Goal: Task Accomplishment & Management: Manage account settings

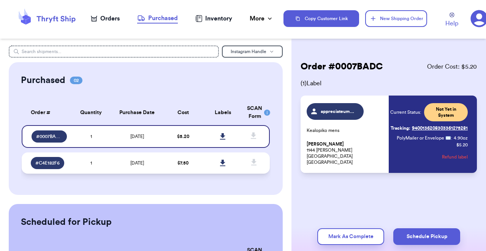
click at [151, 167] on td "[DATE]" at bounding box center [137, 163] width 52 height 21
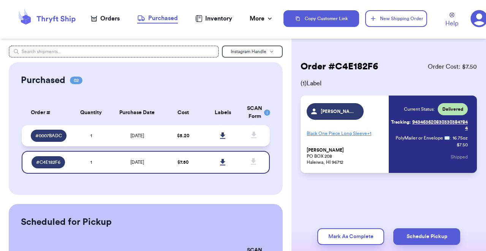
click at [151, 142] on td "[DATE]" at bounding box center [137, 135] width 52 height 21
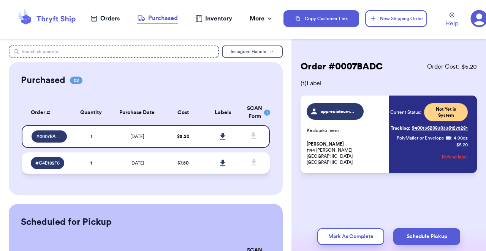
click at [126, 161] on td "[DATE]" at bounding box center [137, 163] width 52 height 21
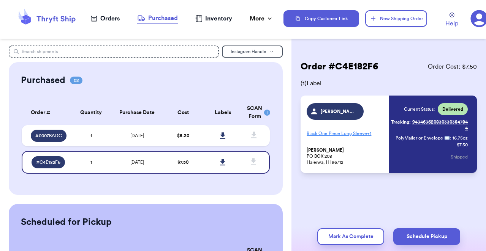
click at [116, 15] on div "Orders" at bounding box center [105, 18] width 29 height 9
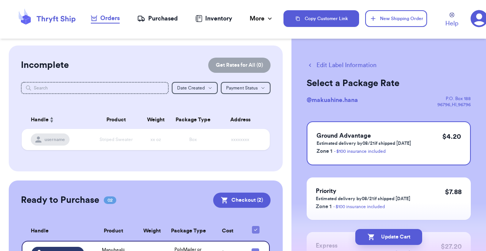
click at [166, 21] on div "Purchased" at bounding box center [157, 18] width 41 height 9
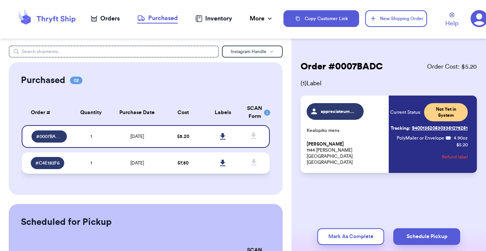
click at [162, 162] on td "[DATE]" at bounding box center [137, 163] width 52 height 21
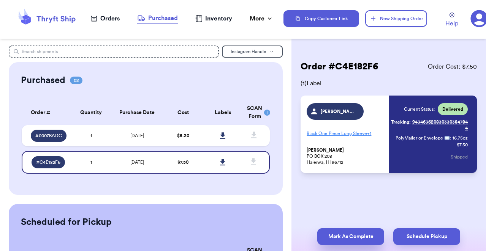
click at [360, 238] on button "Mark As Complete" at bounding box center [350, 237] width 67 height 17
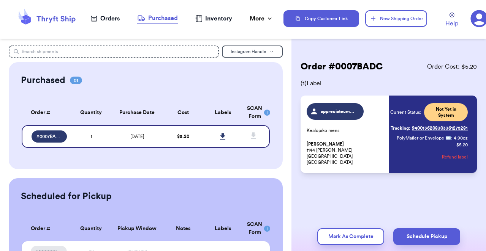
click at [108, 26] on nav "Orders Purchased Inventory More Stats Completed Orders" at bounding box center [182, 18] width 202 height 25
click at [114, 19] on div "Orders" at bounding box center [105, 18] width 29 height 9
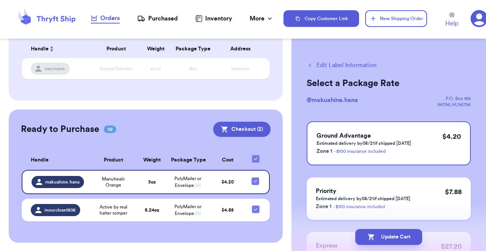
scroll to position [3, 0]
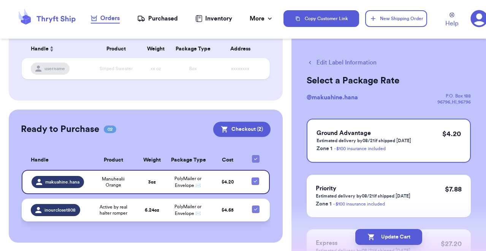
click at [257, 209] on icon at bounding box center [255, 210] width 6 height 6
click at [255, 206] on input "checkbox" at bounding box center [255, 205] width 0 height 0
checkbox input "false"
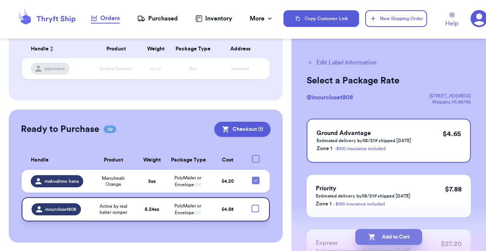
click at [396, 238] on button "Add to Cart" at bounding box center [388, 237] width 67 height 16
checkbox input "true"
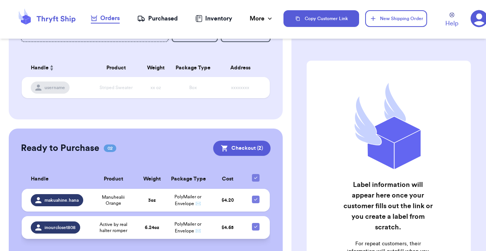
scroll to position [69, 0]
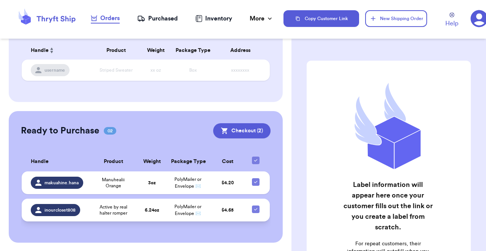
click at [255, 208] on icon at bounding box center [255, 210] width 6 height 6
click at [255, 206] on input "checkbox" at bounding box center [255, 205] width 0 height 0
checkbox input "false"
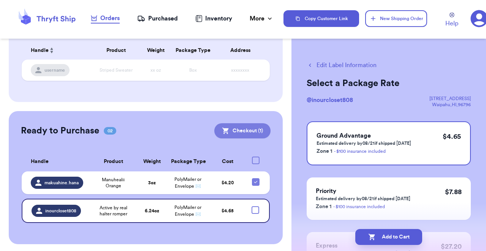
click at [250, 126] on button "Checkout ( 1 )" at bounding box center [242, 130] width 56 height 15
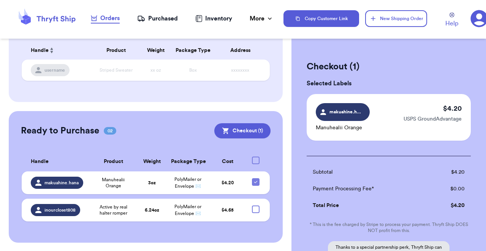
scroll to position [96, 0]
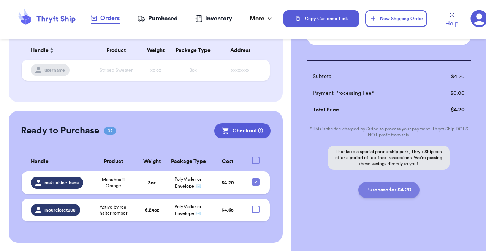
click at [394, 192] on button "Purchase for $4.20" at bounding box center [388, 190] width 61 height 16
checkbox input "false"
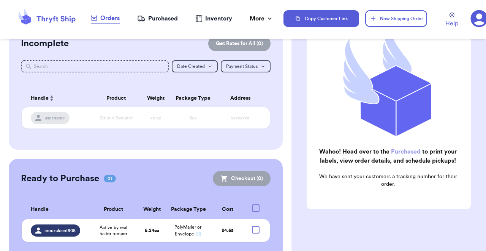
scroll to position [0, 0]
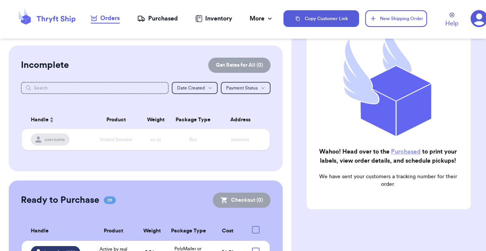
click at [218, 17] on div "Inventory" at bounding box center [213, 18] width 37 height 9
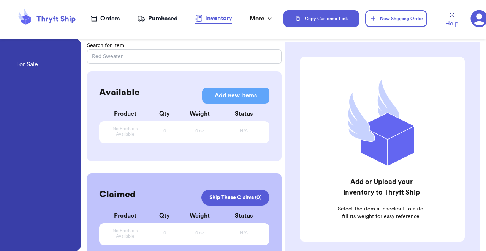
scroll to position [6, 0]
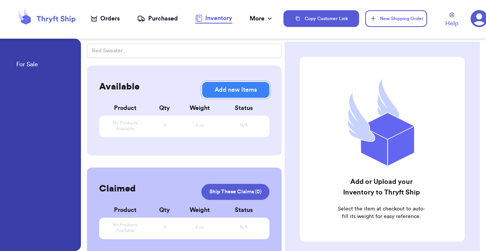
click at [237, 95] on button "Add new Items" at bounding box center [235, 90] width 67 height 16
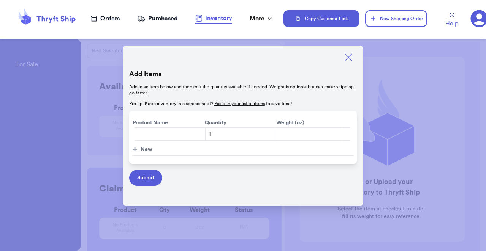
click at [182, 139] on input "text" at bounding box center [169, 135] width 71 height 14
type input "Alohiwai Pants"
click at [290, 140] on input "number" at bounding box center [307, 135] width 67 height 14
type input "6"
click at [156, 149] on button "+ New" at bounding box center [243, 150] width 222 height 13
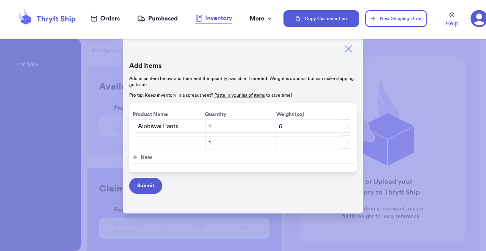
click at [156, 143] on input "text" at bounding box center [169, 143] width 71 height 14
type input "Kealopiko Medium"
click at [295, 143] on input "number" at bounding box center [307, 143] width 67 height 14
type input "4"
click at [155, 156] on button "+ New" at bounding box center [243, 157] width 222 height 13
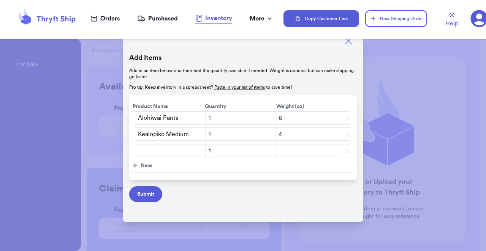
click at [186, 148] on input "text" at bounding box center [169, 151] width 71 height 14
type input "[DEMOGRAPHIC_DATA] Force Jumpsuit"
click at [289, 150] on input "number" at bounding box center [307, 151] width 67 height 14
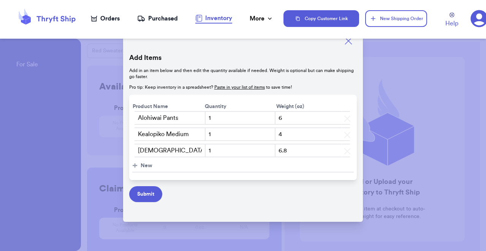
type input "6.8"
click at [170, 163] on button "+ New" at bounding box center [243, 166] width 222 height 13
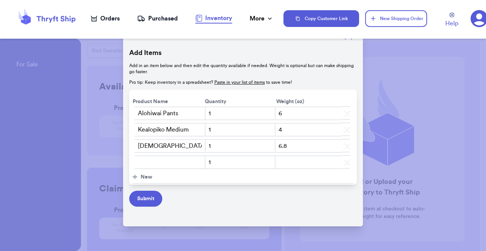
click at [170, 163] on input "text" at bounding box center [169, 163] width 71 height 14
type input "WahineToa Romper"
click at [313, 163] on input "number" at bounding box center [307, 163] width 67 height 14
type input "4.7"
click at [153, 177] on button "+ New" at bounding box center [243, 177] width 222 height 13
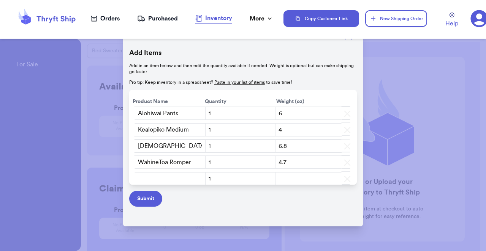
click at [152, 177] on input "text" at bounding box center [169, 179] width 71 height 14
type input "AvaSky Dress"
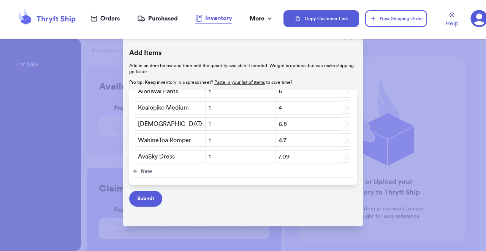
type input "7.09"
click at [147, 169] on span "New" at bounding box center [146, 172] width 12 height 8
click at [151, 172] on input "text" at bounding box center [169, 173] width 71 height 14
type input "Fighting Eel Blue Ulu"
click at [293, 176] on input "number" at bounding box center [307, 173] width 67 height 14
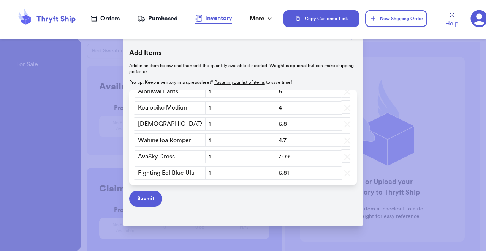
scroll to position [38, 0]
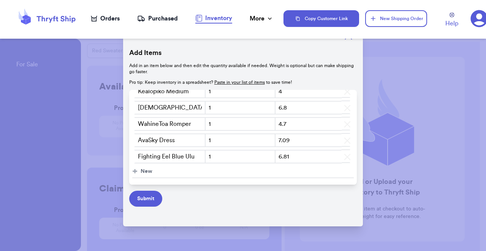
type input "6.81"
click at [149, 169] on span "New" at bounding box center [146, 172] width 12 height 8
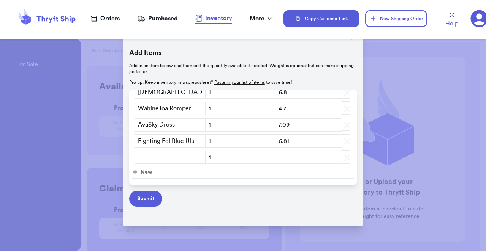
scroll to position [54, 0]
click at [148, 150] on input "text" at bounding box center [169, 157] width 71 height 14
type input "LexBreezy/Teal Halter"
click at [283, 151] on input "number" at bounding box center [307, 157] width 67 height 14
type input "4.02"
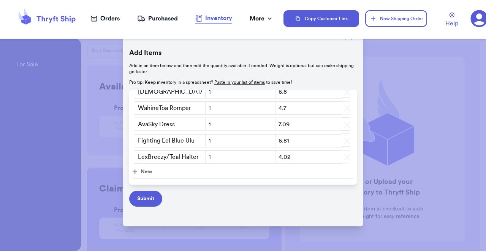
click at [139, 166] on button "+ New" at bounding box center [243, 172] width 222 height 13
click at [155, 158] on input "LexBreezy/Teal Halter" at bounding box center [169, 157] width 71 height 14
click at [155, 173] on input "text" at bounding box center [169, 174] width 71 height 14
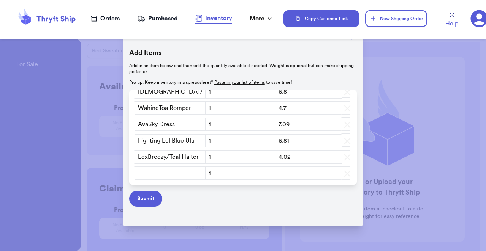
type input "LexBreezy/Teal Halter"
paste input "L"
type input "LexBreezy/Teal Spaghetti Strap"
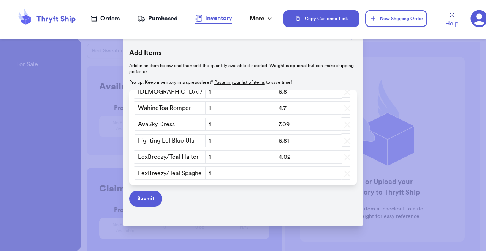
click at [308, 167] on input "number" at bounding box center [307, 174] width 67 height 14
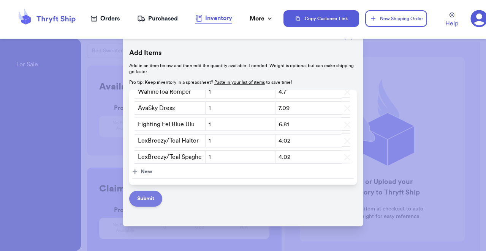
type input "4.02"
click at [148, 200] on button "Submit" at bounding box center [145, 199] width 33 height 16
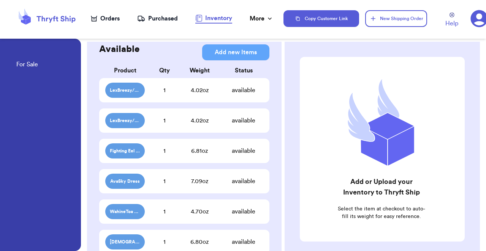
scroll to position [0, 0]
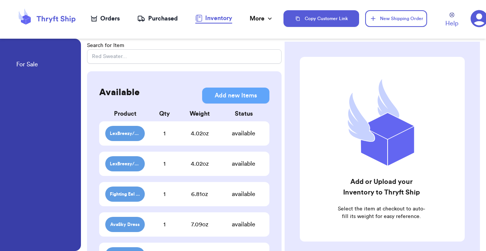
click at [112, 25] on nav "Orders Purchased Inventory More Stats Completed Orders" at bounding box center [182, 18] width 202 height 25
click at [110, 18] on div "Orders" at bounding box center [105, 18] width 29 height 9
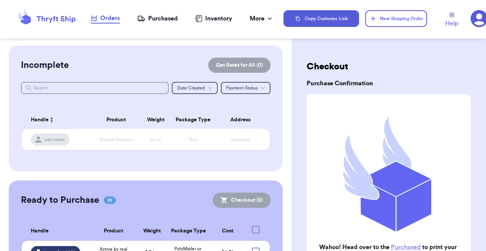
click at [161, 21] on div "Purchased" at bounding box center [157, 18] width 41 height 9
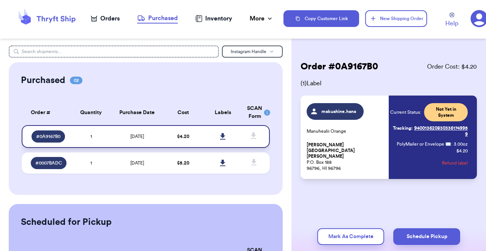
click at [222, 135] on icon at bounding box center [222, 136] width 5 height 6
click at [421, 56] on div "Order # 0A9167B0 Order Cost: $ 4.20 ( 1 ) Label makuahine.hana Manuhealii Orang…" at bounding box center [388, 143] width 194 height 194
click at [112, 14] on div "Orders" at bounding box center [105, 18] width 29 height 9
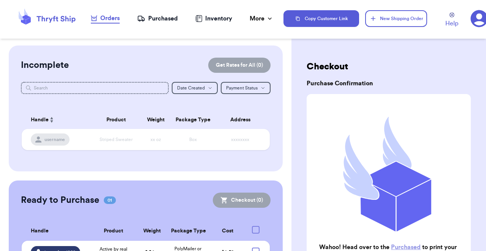
click at [217, 16] on div "Inventory" at bounding box center [213, 18] width 37 height 9
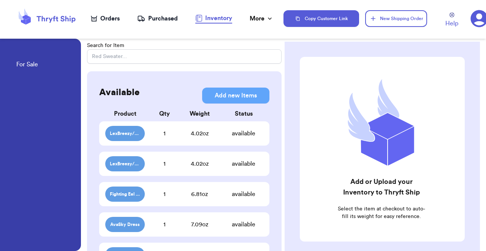
click at [227, 129] on div "available" at bounding box center [243, 133] width 39 height 9
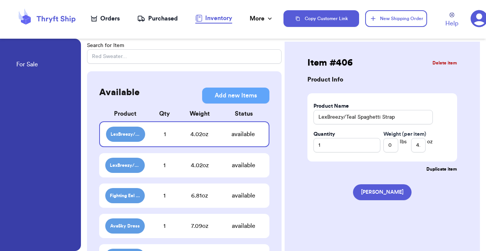
click at [112, 16] on div "Orders" at bounding box center [105, 18] width 29 height 9
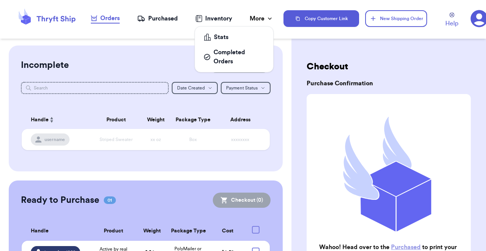
click at [259, 18] on div "More" at bounding box center [261, 18] width 24 height 9
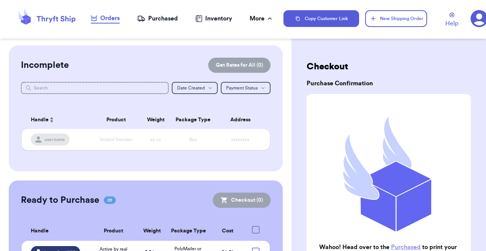
click at [138, 70] on div "Incomplete Get Rates for All ( 0 )" at bounding box center [145, 65] width 249 height 15
click at [153, 19] on div "Purchased" at bounding box center [157, 18] width 41 height 9
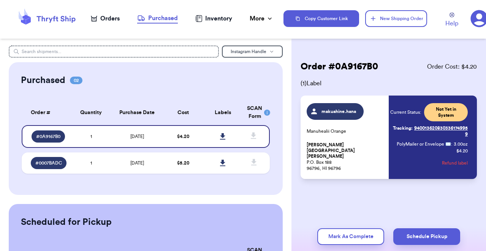
click at [110, 21] on div "Orders" at bounding box center [105, 18] width 29 height 9
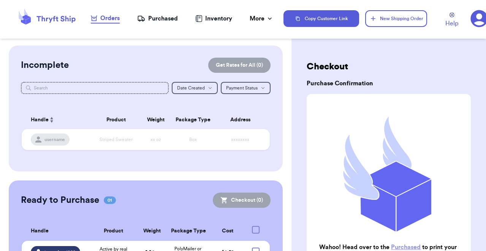
scroll to position [42, 0]
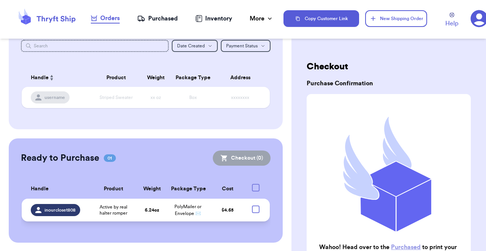
click at [256, 211] on div at bounding box center [256, 210] width 8 height 8
click at [255, 206] on input "checkbox" at bounding box center [255, 205] width 0 height 0
checkbox input "true"
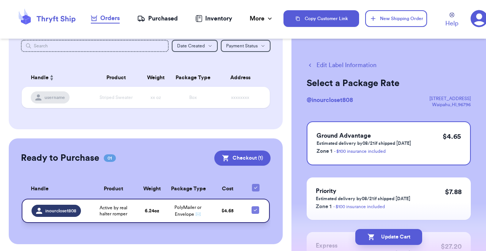
click at [255, 213] on div at bounding box center [255, 211] width 8 height 8
click at [255, 207] on input "checkbox" at bounding box center [255, 206] width 0 height 0
checkbox input "false"
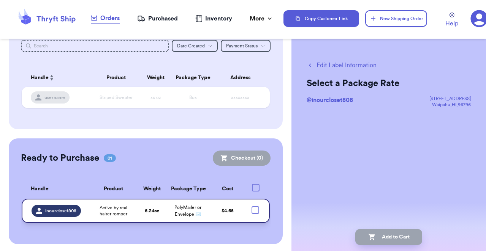
click at [213, 208] on td "$ 4.65" at bounding box center [228, 211] width 36 height 24
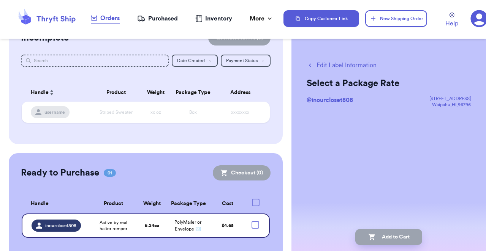
scroll to position [44, 0]
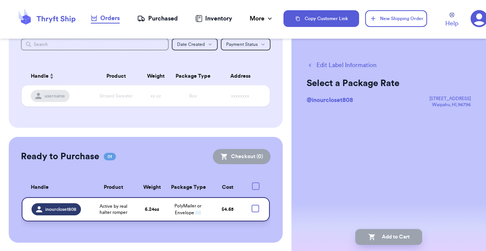
click at [249, 215] on td at bounding box center [258, 209] width 24 height 24
click at [337, 99] on span "@ inourcloset808" at bounding box center [329, 100] width 46 height 6
click at [333, 66] on button "Edit Label Information" at bounding box center [341, 65] width 70 height 9
checkbox input "true"
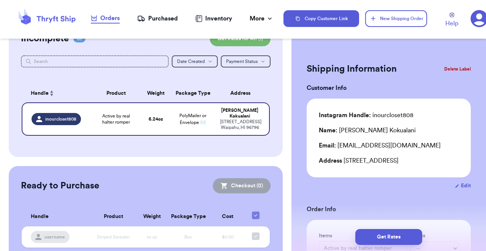
scroll to position [0, 0]
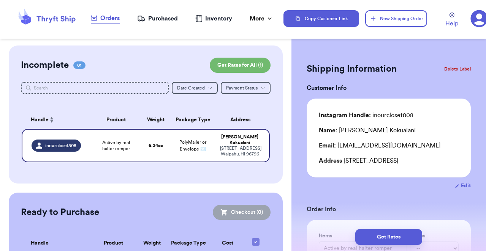
click at [203, 23] on div "Inventory" at bounding box center [213, 18] width 37 height 9
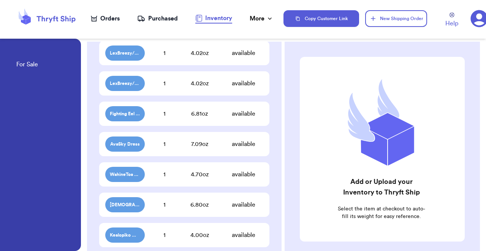
scroll to position [113, 0]
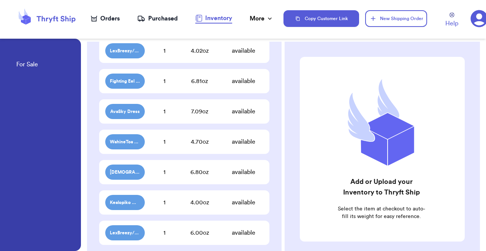
click at [143, 202] on span "Kealopiko Medium" at bounding box center [124, 202] width 39 height 15
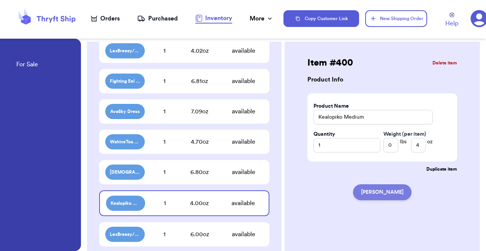
click at [371, 192] on button "[PERSON_NAME]" at bounding box center [382, 193] width 58 height 16
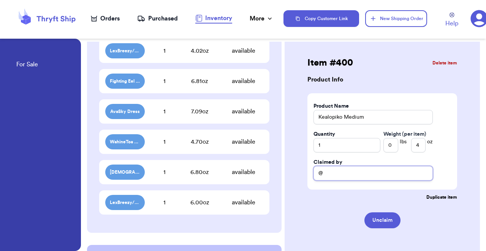
click at [344, 173] on input "@" at bounding box center [372, 173] width 119 height 14
type input "@appreciateumyah"
click at [411, 85] on div "Item # 400 Delete item Product Info Product Name Kealopiko Medium Quantity 1 We…" at bounding box center [382, 146] width 165 height 178
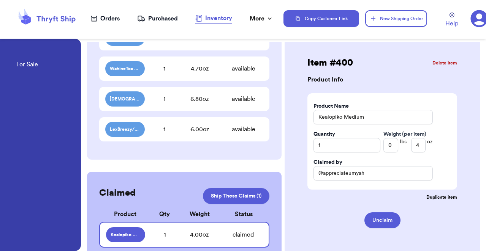
scroll to position [208, 0]
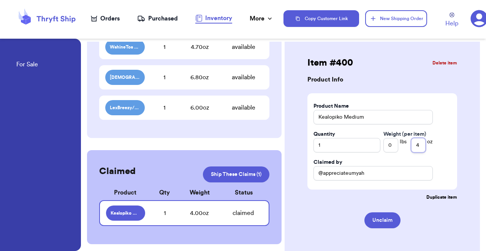
click at [418, 147] on input "4" at bounding box center [418, 145] width 14 height 14
type input "5"
click at [384, 191] on button "Duplicate item" at bounding box center [382, 195] width 150 height 11
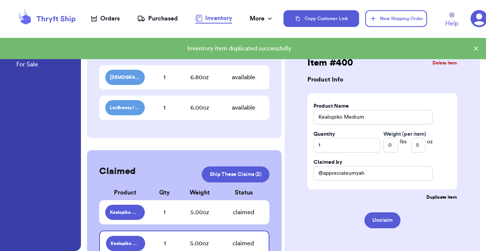
scroll to position [238, 0]
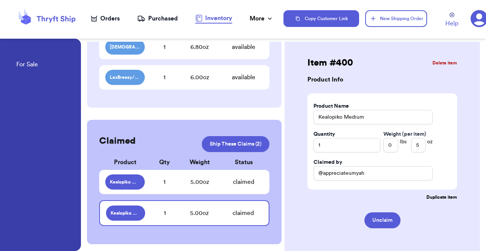
click at [202, 184] on div "5.00 oz" at bounding box center [199, 182] width 49 height 9
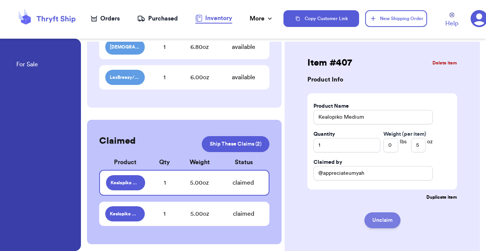
click at [378, 227] on button "Unclaim" at bounding box center [382, 221] width 36 height 16
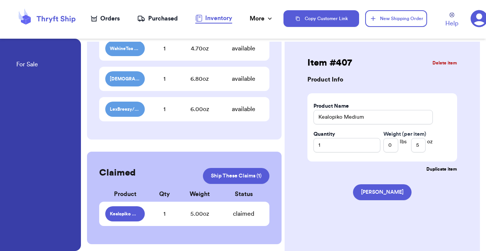
click at [213, 219] on div "Kealopiko Medium 1 5.00 oz claimed" at bounding box center [184, 214] width 170 height 24
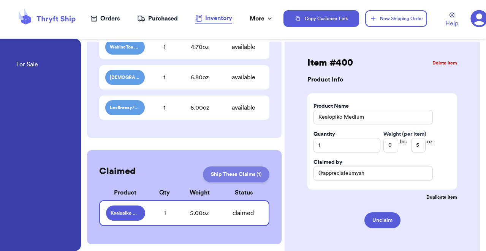
click at [238, 177] on link "Ship These Claims ( 1 )" at bounding box center [236, 175] width 66 height 16
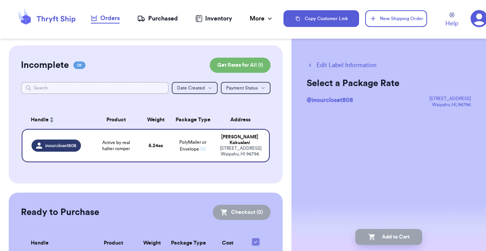
click at [60, 88] on input "text" at bounding box center [95, 88] width 148 height 12
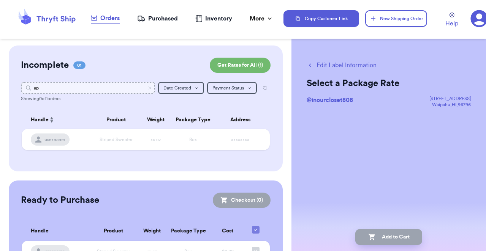
type input "a"
type input "s"
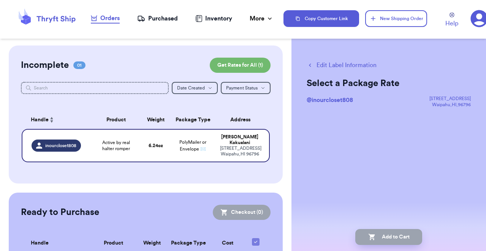
click at [216, 23] on nav "Orders Purchased Inventory More Stats Completed Orders" at bounding box center [182, 18] width 202 height 25
click at [212, 17] on div "Inventory" at bounding box center [213, 18] width 37 height 9
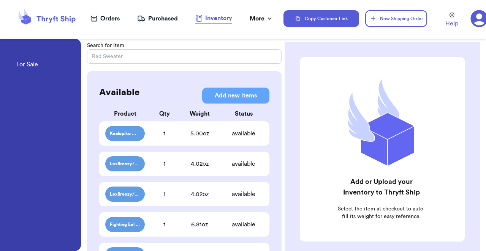
scroll to position [237, 0]
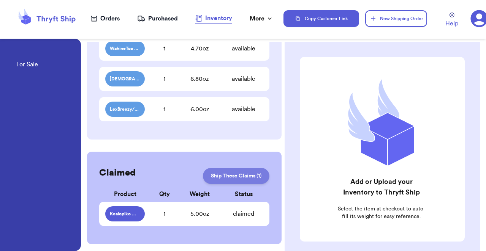
click at [232, 179] on link "Ship These Claims ( 1 )" at bounding box center [236, 176] width 66 height 16
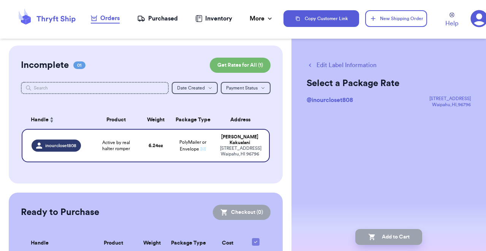
click at [132, 68] on div "Incomplete 01 Get Rates for All ( 1 )" at bounding box center [145, 65] width 249 height 15
